Goal: Navigation & Orientation: Find specific page/section

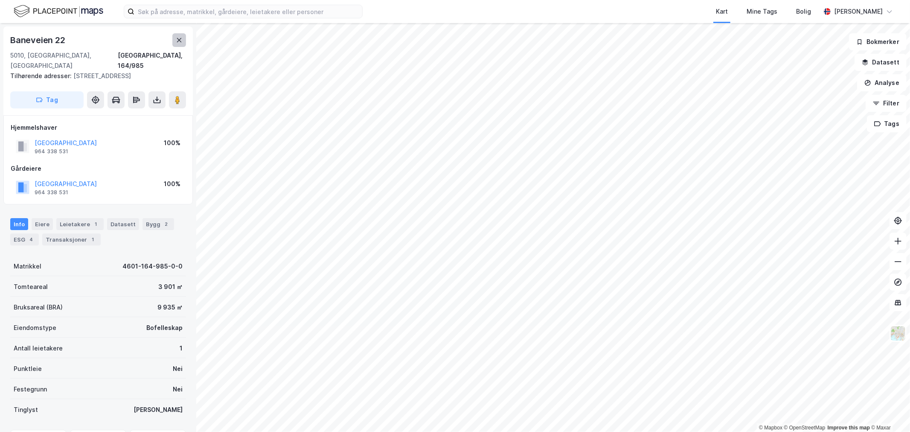
click at [180, 37] on icon at bounding box center [179, 40] width 7 height 7
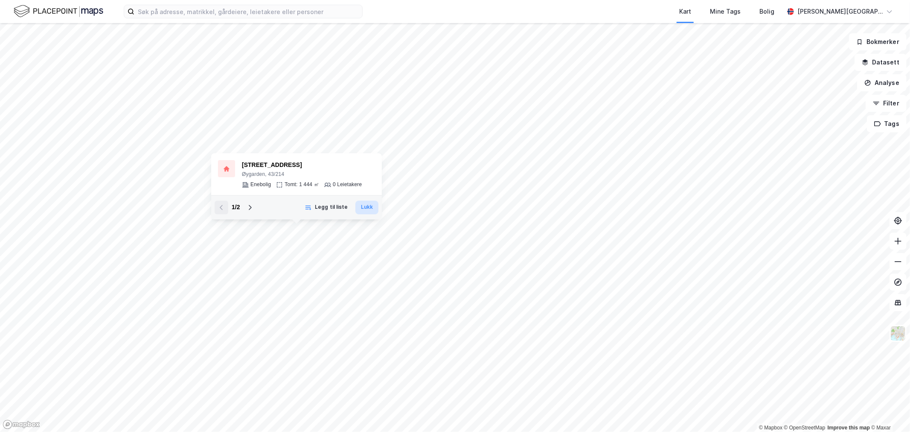
click at [371, 208] on button "Lukk" at bounding box center [367, 208] width 23 height 14
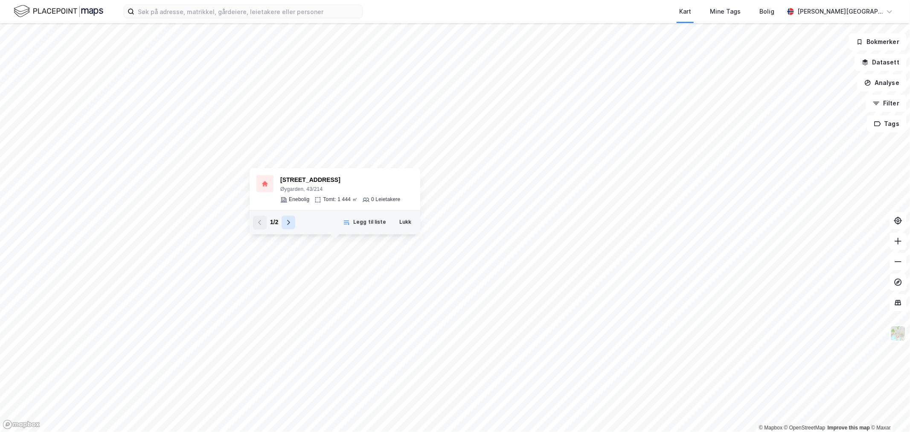
click at [287, 222] on icon at bounding box center [288, 222] width 7 height 7
click at [263, 222] on icon at bounding box center [260, 222] width 7 height 7
click at [400, 221] on button "Lukk" at bounding box center [405, 223] width 23 height 14
